Goal: Transaction & Acquisition: Subscribe to service/newsletter

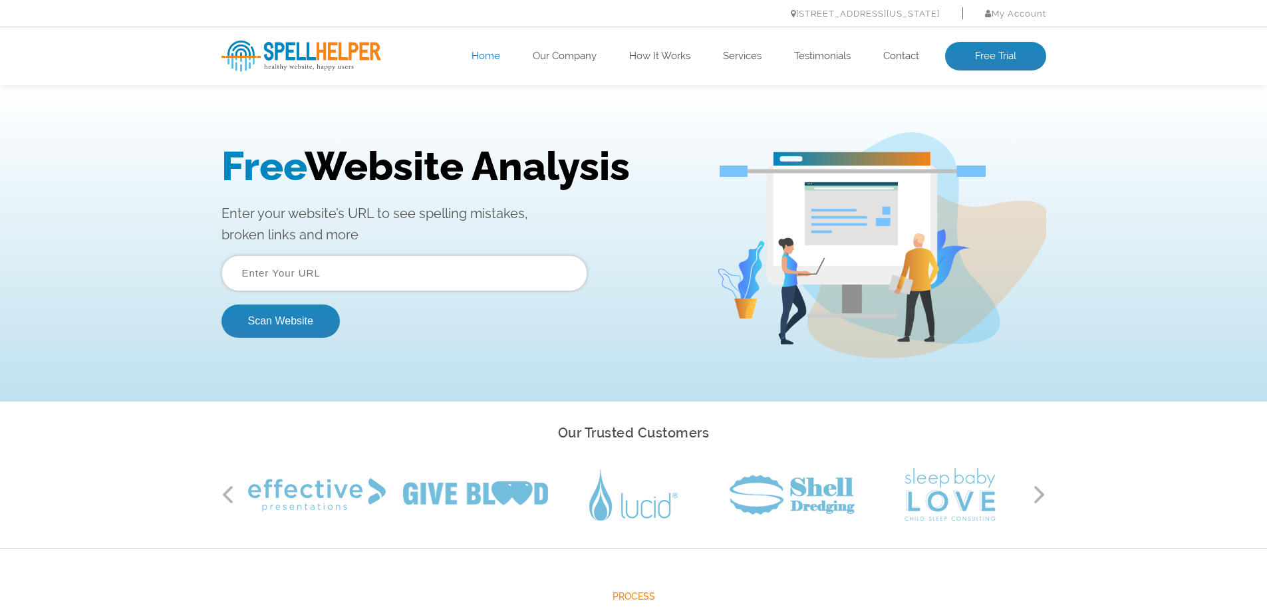
click at [275, 280] on input "text" at bounding box center [404, 273] width 366 height 36
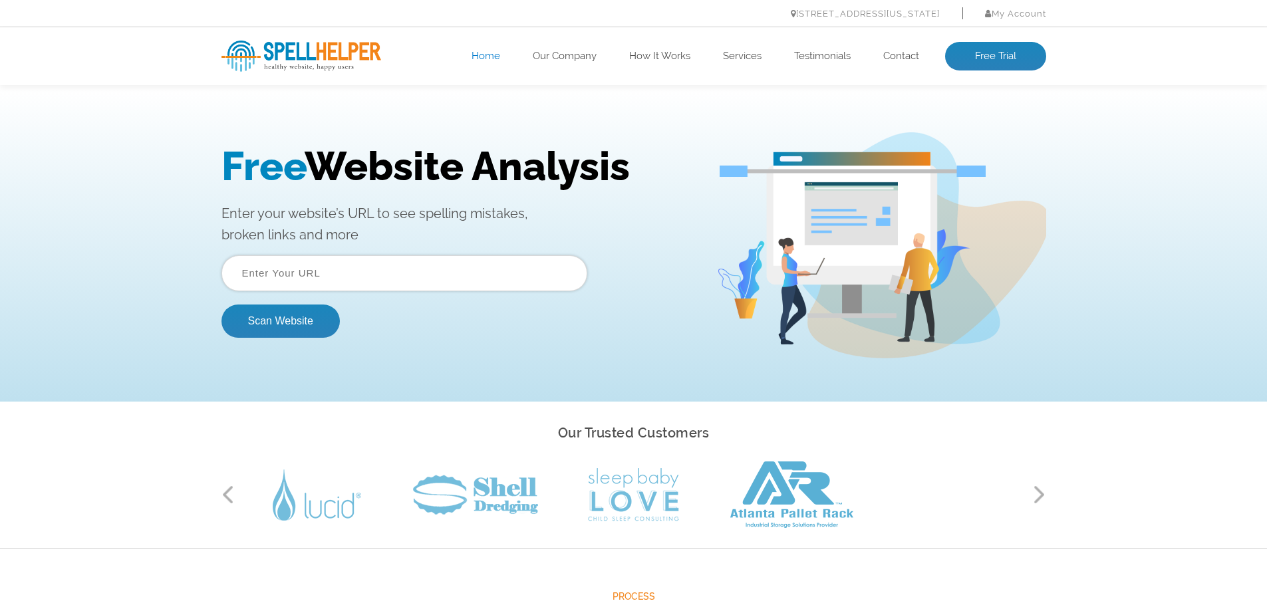
click at [368, 276] on input "text" at bounding box center [404, 273] width 366 height 36
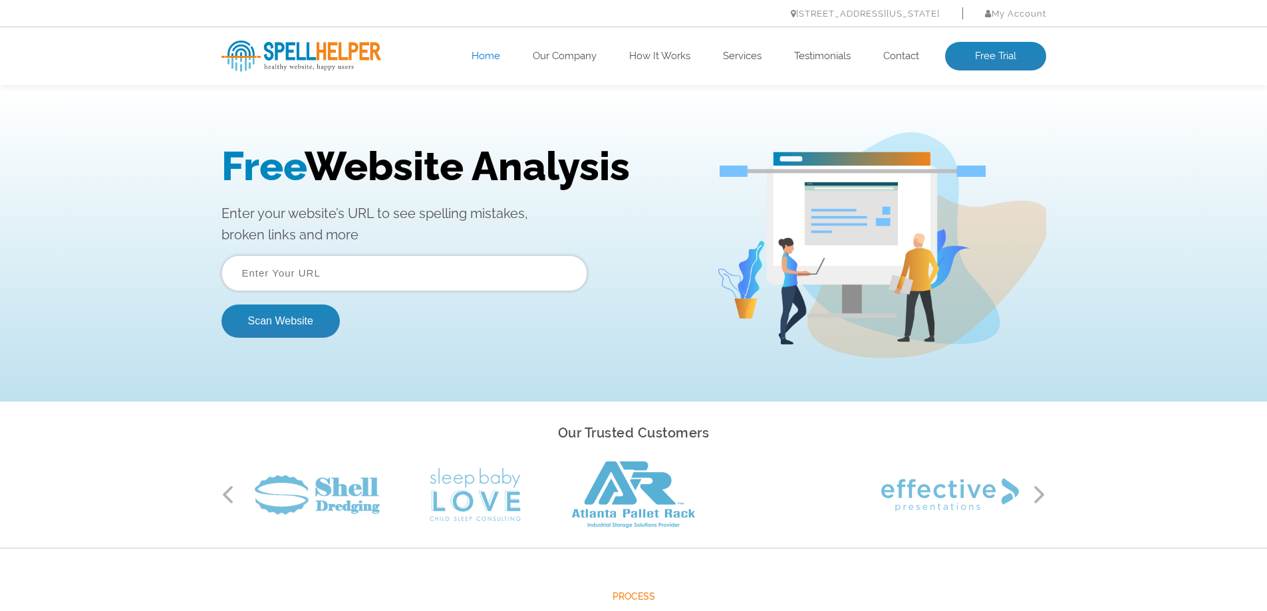
click at [368, 276] on input "text" at bounding box center [404, 273] width 366 height 36
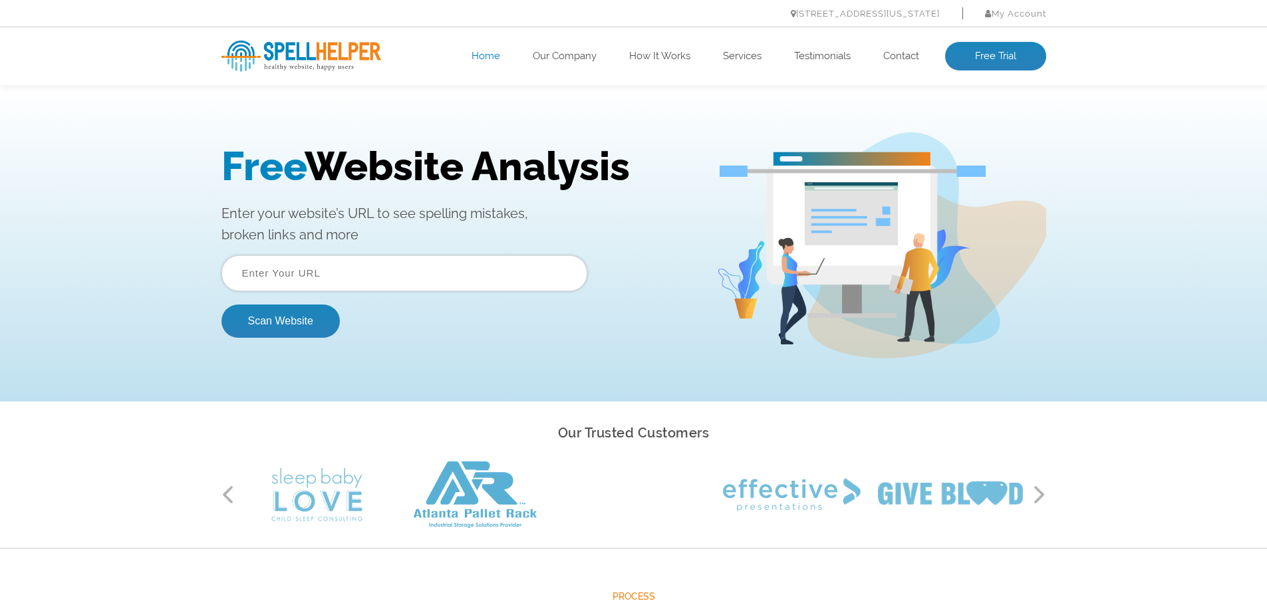
paste input "[URL][DOMAIN_NAME]"
type input "[URL][DOMAIN_NAME]"
click at [301, 328] on button "Scan Website" at bounding box center [280, 321] width 118 height 33
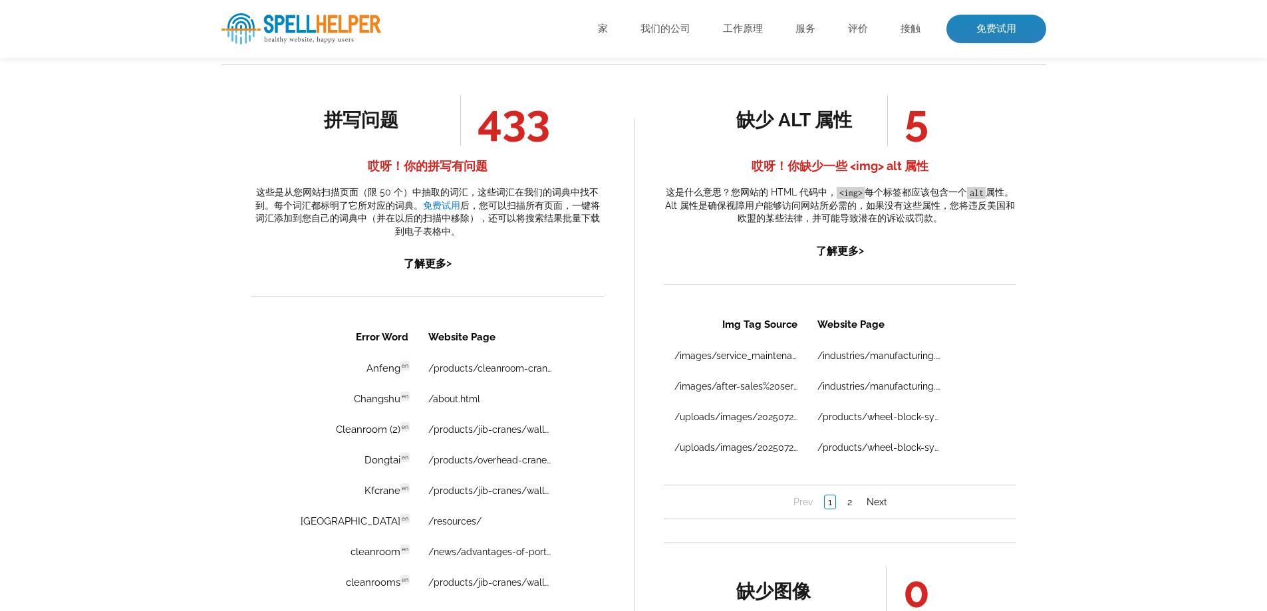
scroll to position [732, 0]
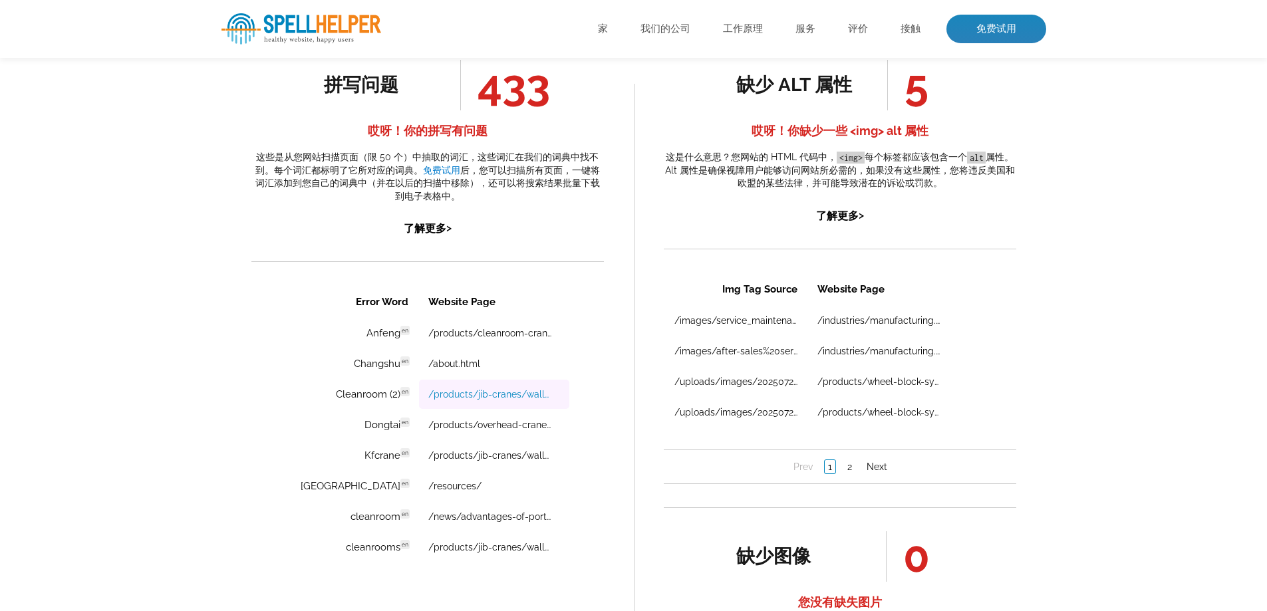
click at [495, 396] on link "/products/jib-cranes/wall-mounted-cantilever-jib-crane.html" at bounding box center [489, 394] width 123 height 11
drag, startPoint x: 310, startPoint y: 398, endPoint x: 363, endPoint y: 398, distance: 53.2
click at [363, 398] on td "Cleanroom (2) en Discovered: 09-17-2025 scan Dictionaries: en" at bounding box center [351, 394] width 132 height 29
copy td "Cleanroom"
click at [489, 457] on link "/products/jib-cranes/wall-mounted-cantilever-jib-crane.html" at bounding box center [489, 455] width 123 height 11
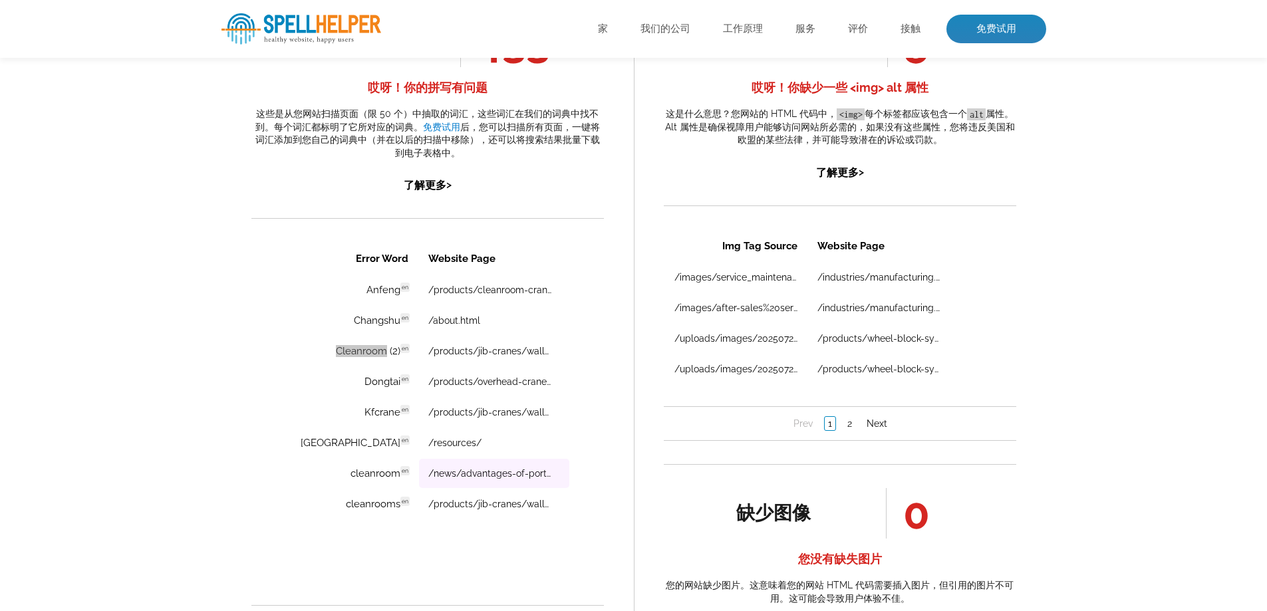
scroll to position [798, 0]
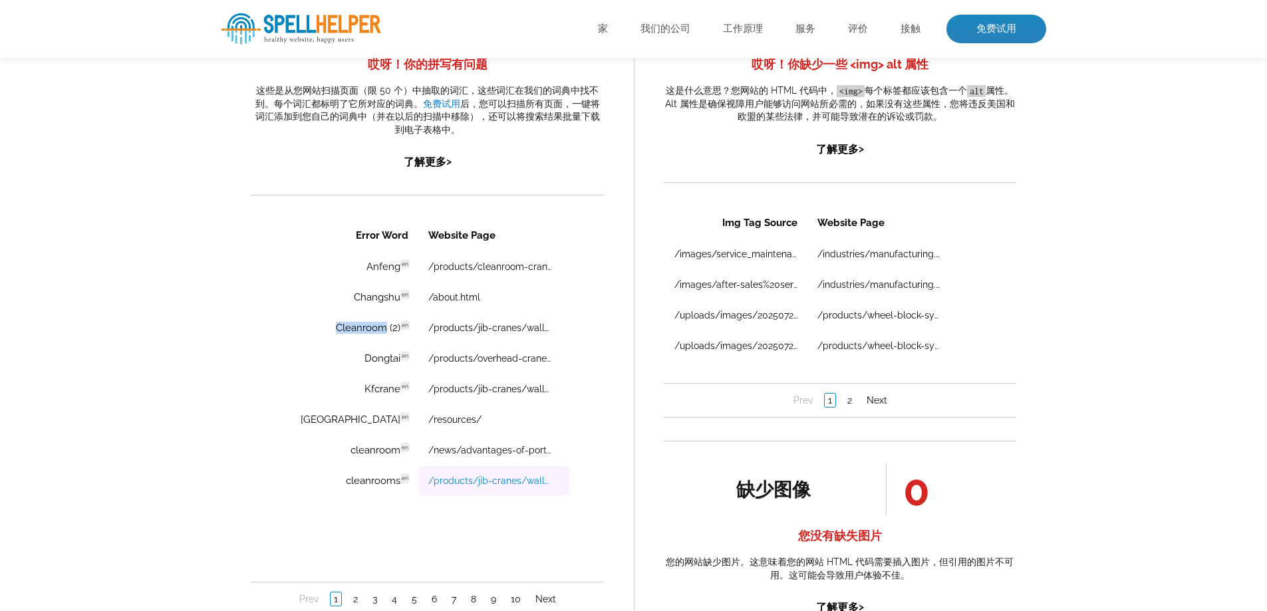
click at [458, 481] on link "/products/jib-cranes/wall-mounted-cantilever-jib-crane.html" at bounding box center [489, 481] width 123 height 11
drag, startPoint x: 307, startPoint y: 484, endPoint x: 374, endPoint y: 485, distance: 67.8
click at [374, 485] on td "cleanrooms en Discovered: 09-17-2025 scan Dictionaries: en" at bounding box center [351, 480] width 132 height 29
copy td "cleanrooms"
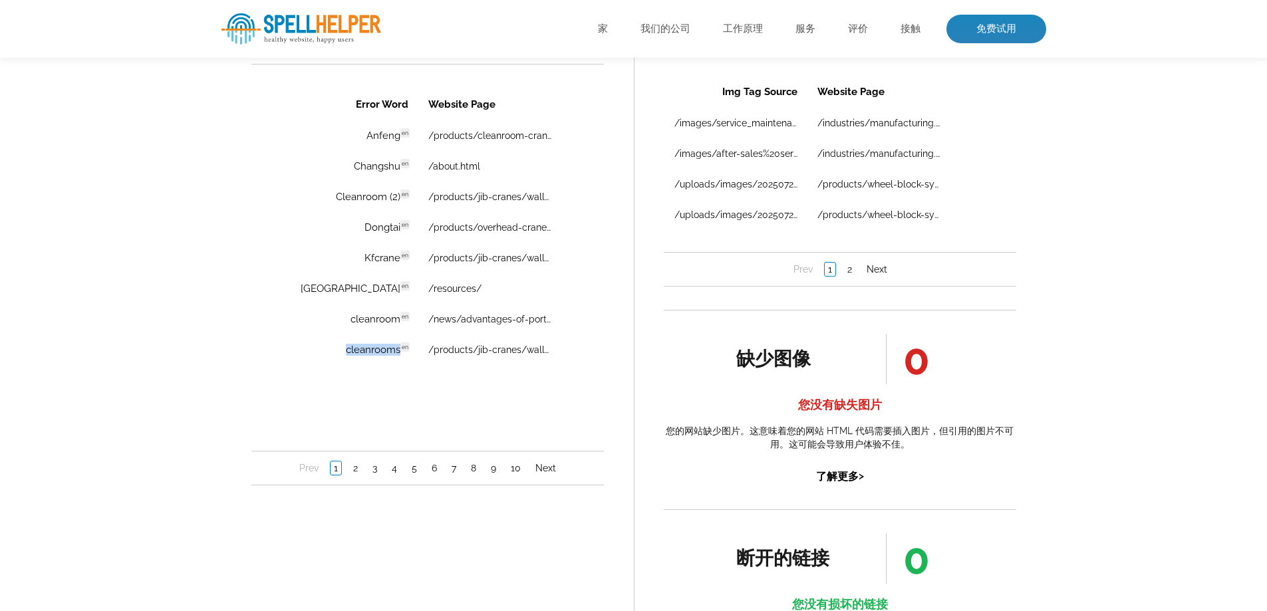
scroll to position [931, 0]
click at [350, 468] on link "2" at bounding box center [354, 466] width 11 height 13
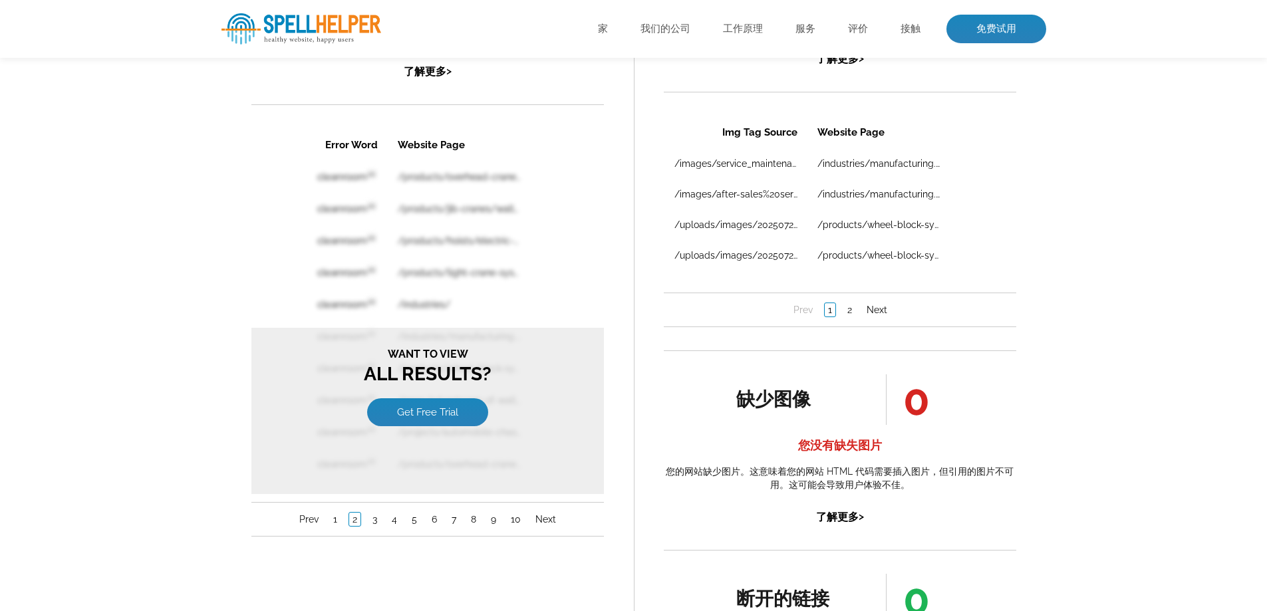
scroll to position [865, 0]
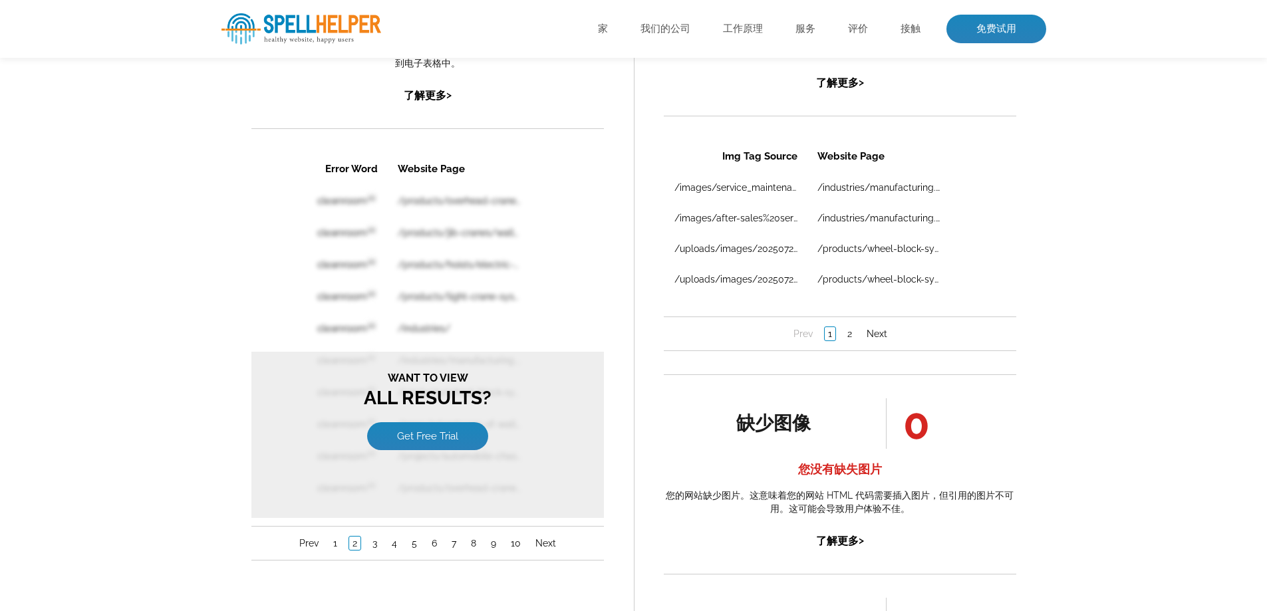
click at [603, 245] on div "Error Word Website Page cleanroom en /products/overhead-cranes/electric-double-…" at bounding box center [427, 356] width 352 height 408
click at [439, 440] on link "Get Free Trial" at bounding box center [426, 436] width 121 height 28
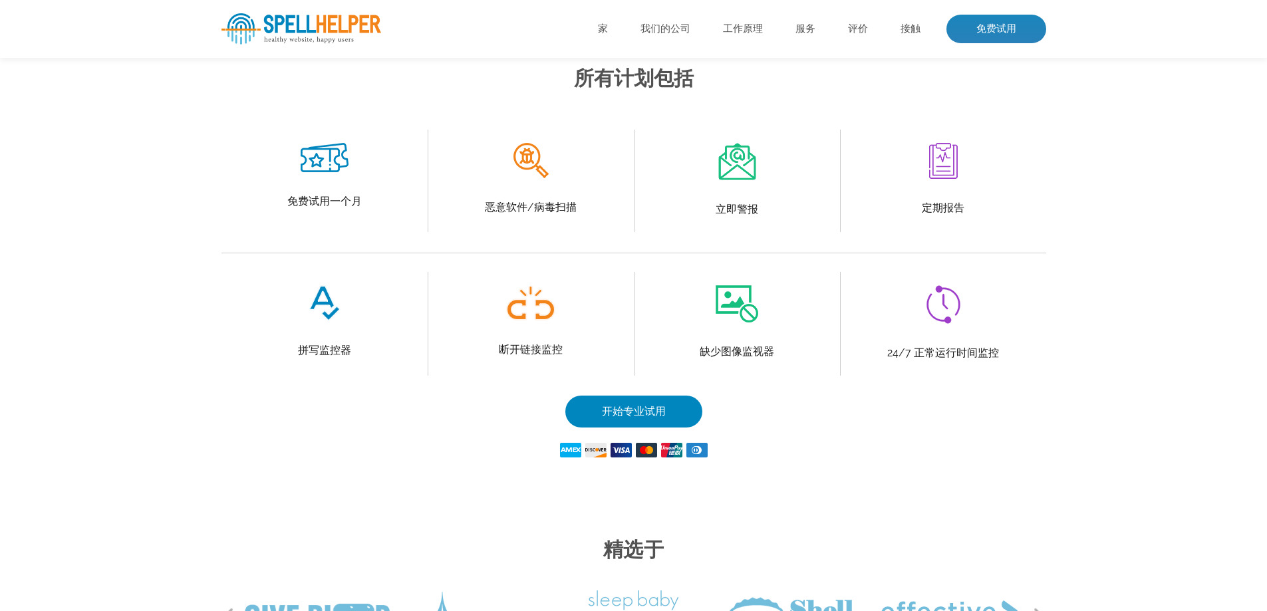
scroll to position [665, 0]
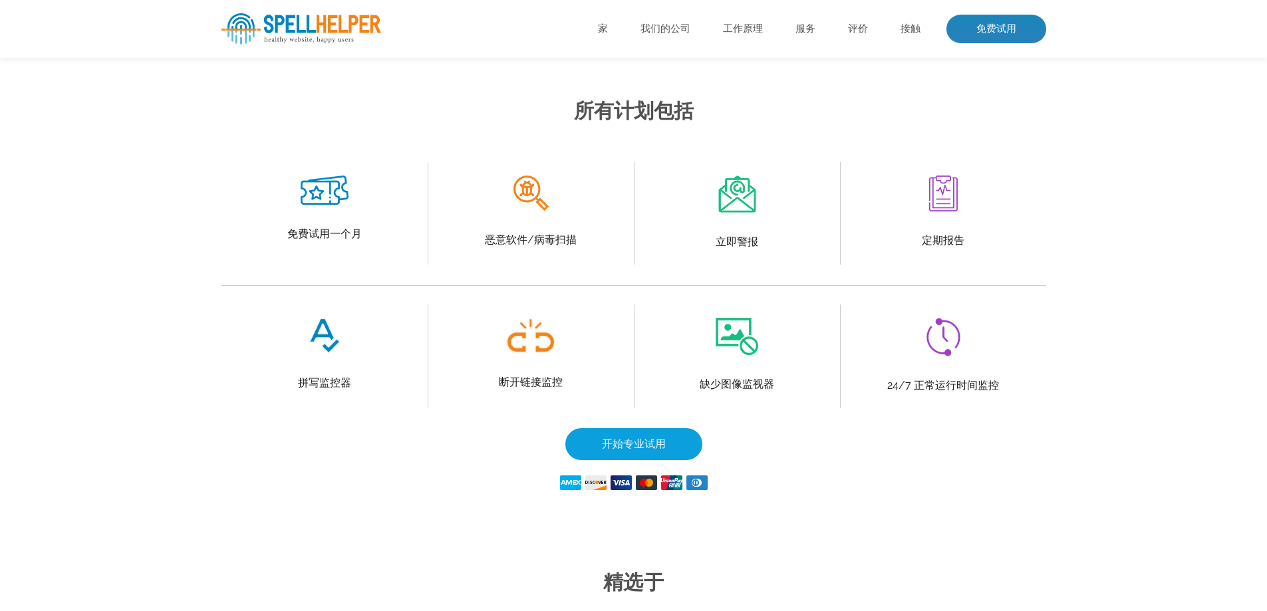
click at [608, 450] on font "开始专业试用" at bounding box center [634, 444] width 64 height 13
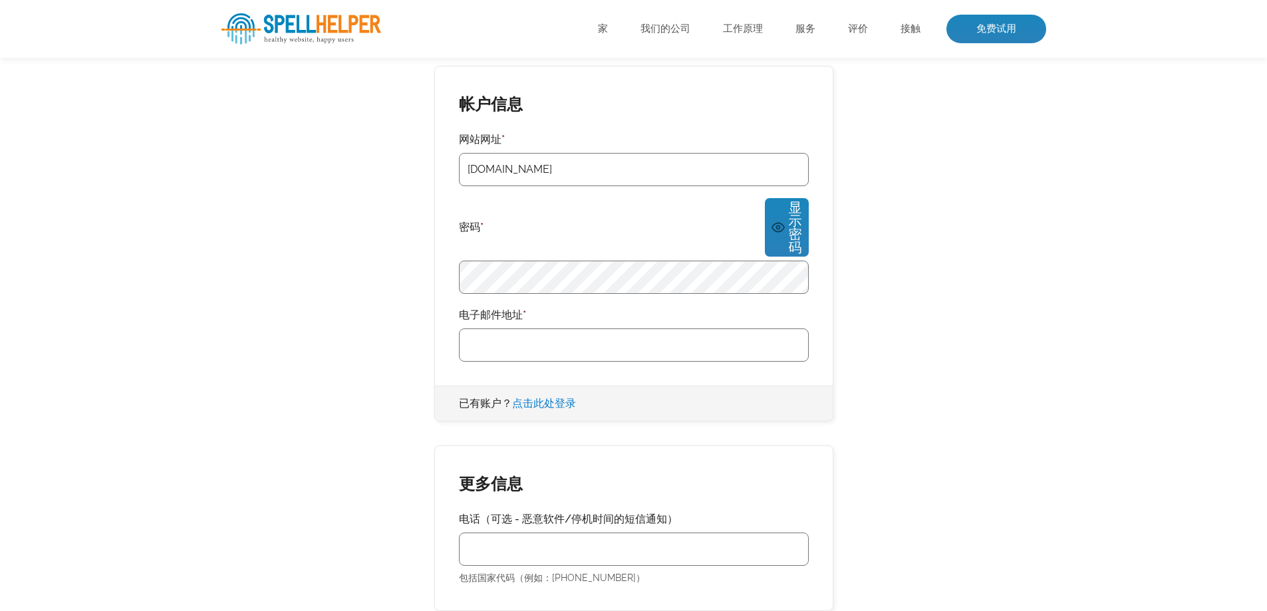
scroll to position [333, 0]
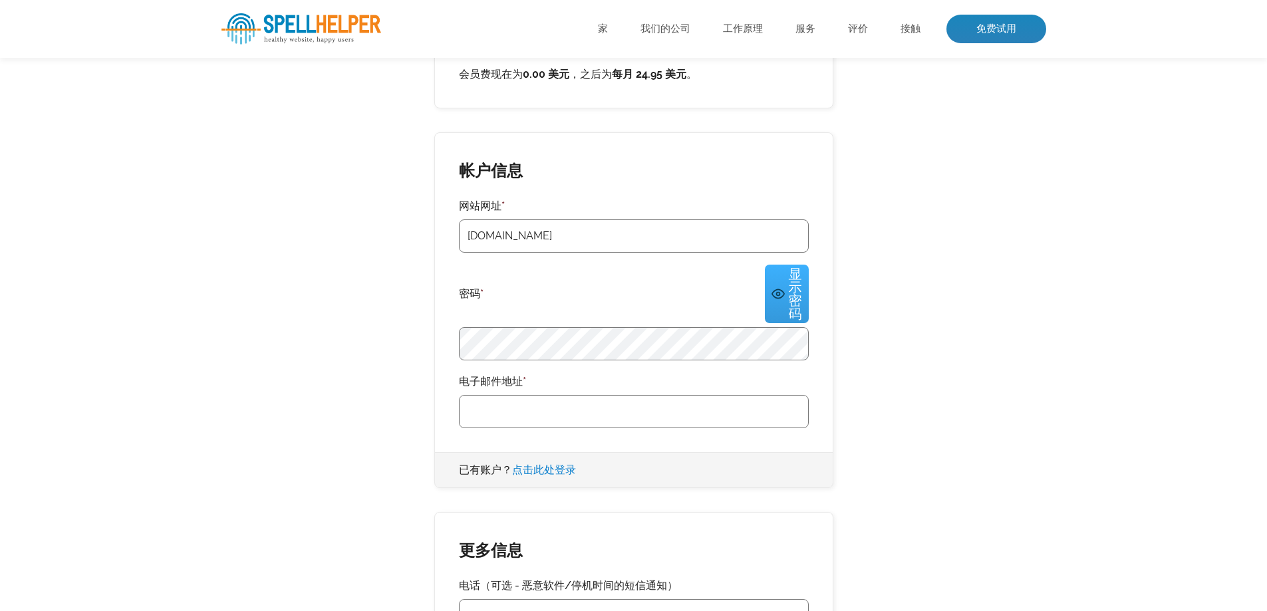
click at [789, 275] on font "显示密码" at bounding box center [795, 294] width 13 height 56
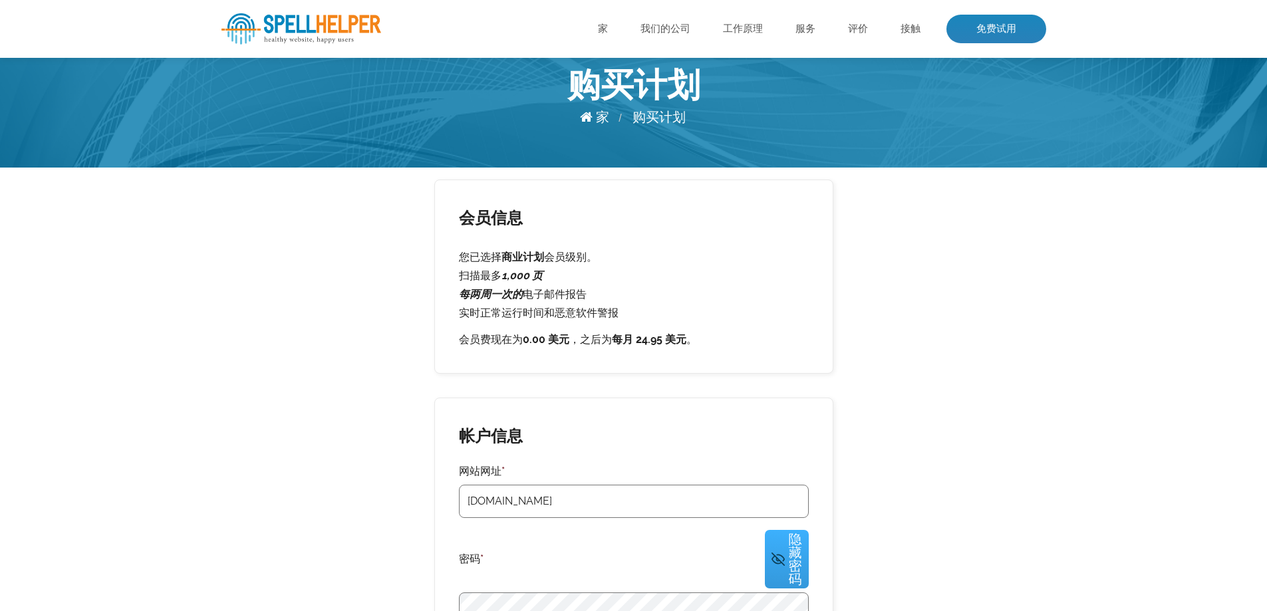
scroll to position [67, 0]
